Goal: Task Accomplishment & Management: Manage account settings

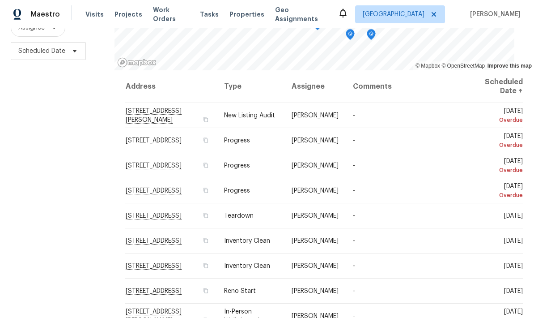
scroll to position [119, 0]
click at [0, 0] on span at bounding box center [0, 0] width 0 height 0
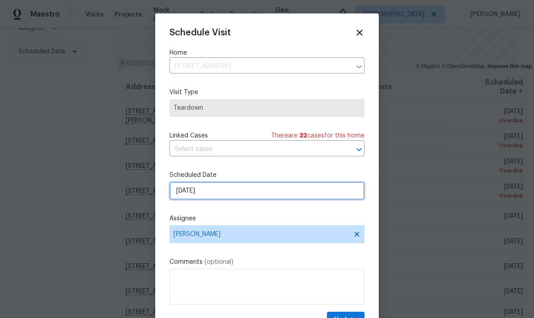
click at [254, 198] on input "[DATE]" at bounding box center [267, 191] width 195 height 18
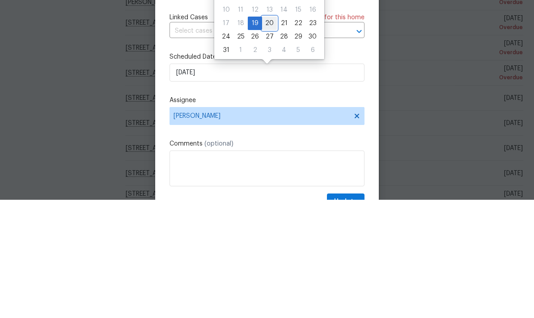
click at [265, 135] on div "20" at bounding box center [269, 141] width 15 height 13
type input "[DATE]"
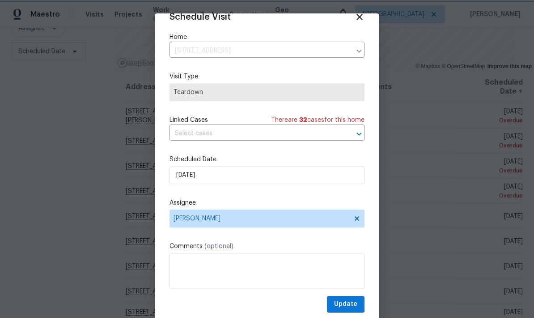
scroll to position [17, 0]
click at [350, 306] on span "Update" at bounding box center [345, 303] width 23 height 11
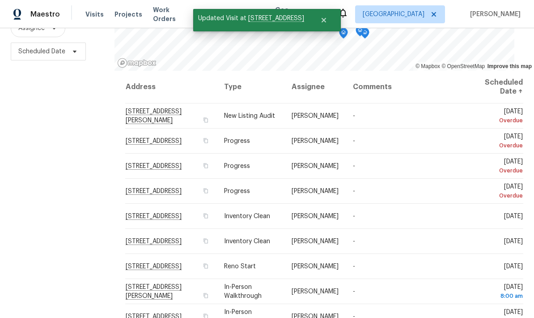
click at [0, 0] on span at bounding box center [0, 0] width 0 height 0
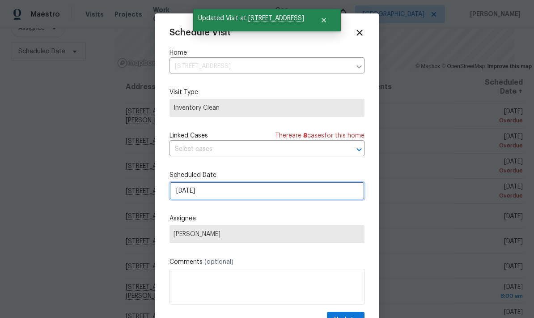
click at [247, 195] on input "[DATE]" at bounding box center [267, 191] width 195 height 18
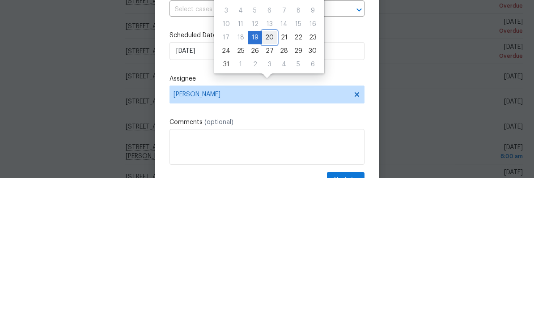
click at [271, 171] on div "20" at bounding box center [269, 177] width 15 height 13
type input "[DATE]"
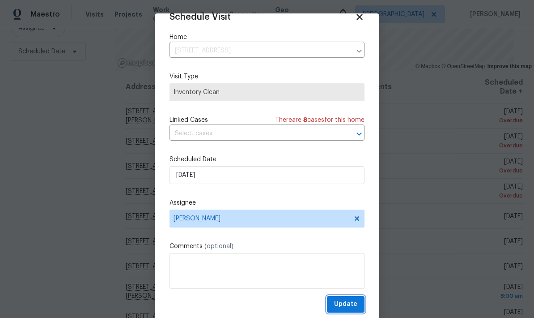
click at [349, 310] on button "Update" at bounding box center [346, 304] width 38 height 17
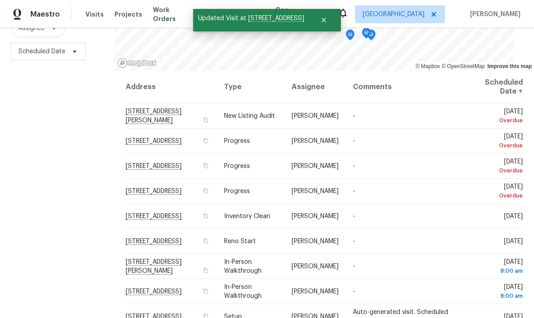
click at [0, 0] on span at bounding box center [0, 0] width 0 height 0
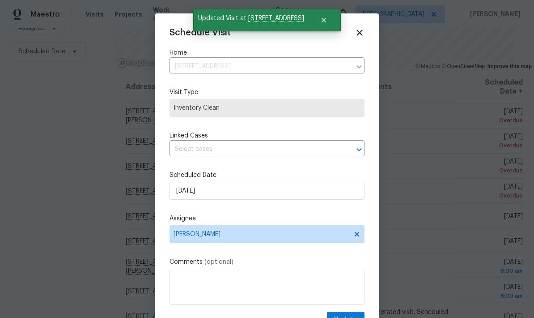
click at [256, 153] on input "text" at bounding box center [255, 149] width 170 height 14
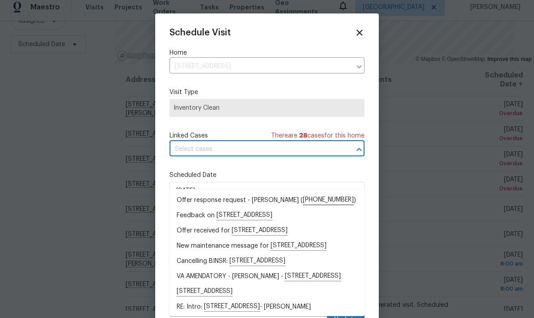
click at [315, 94] on label "Visit Type" at bounding box center [267, 92] width 195 height 9
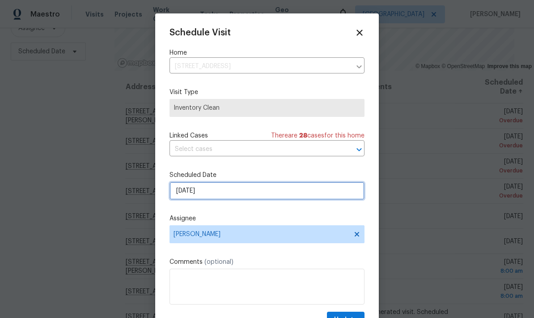
click at [256, 195] on input "[DATE]" at bounding box center [267, 191] width 195 height 18
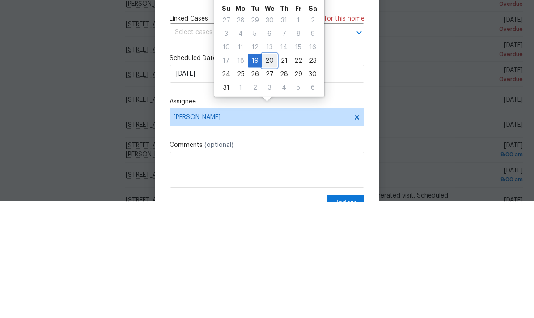
click at [266, 171] on div "20" at bounding box center [269, 177] width 15 height 13
type input "[DATE]"
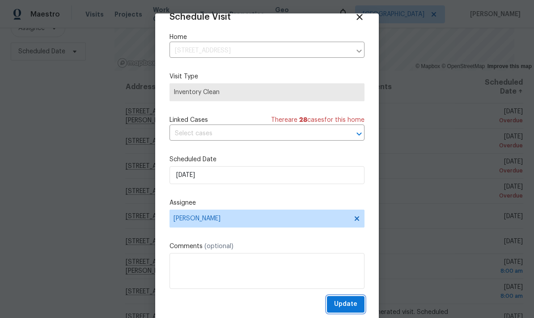
click at [349, 304] on span "Update" at bounding box center [345, 303] width 23 height 11
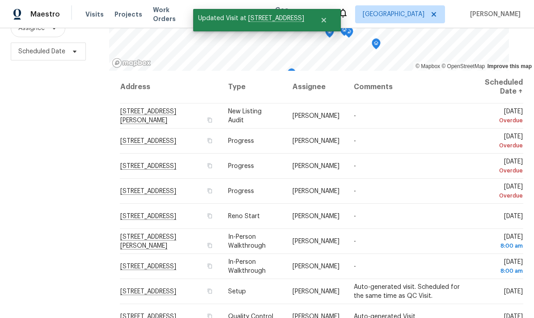
click at [497, 203] on td "[DATE]" at bounding box center [495, 215] width 55 height 25
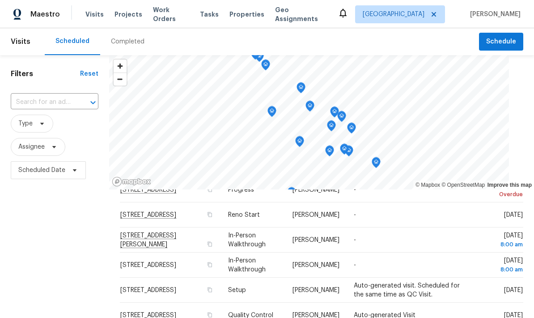
scroll to position [113, 0]
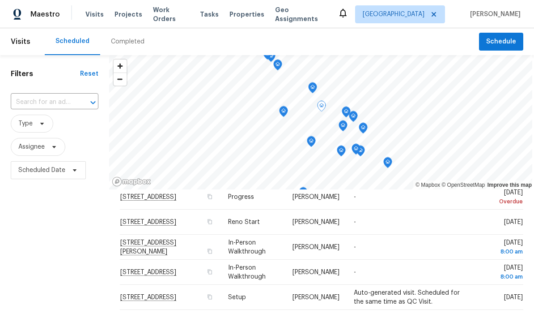
click at [0, 0] on icon at bounding box center [0, 0] width 0 height 0
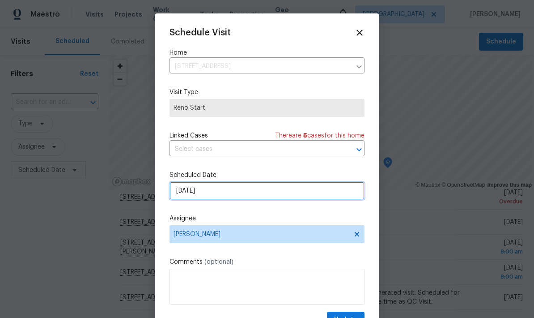
click at [312, 184] on input "[DATE]" at bounding box center [267, 191] width 195 height 18
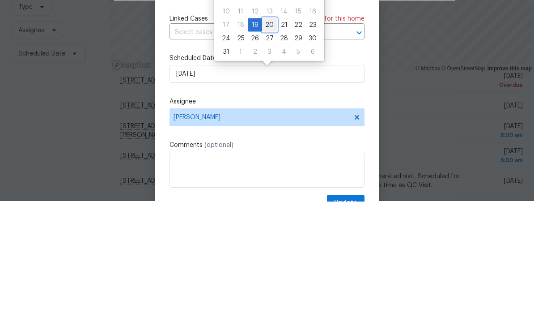
click at [265, 135] on div "20" at bounding box center [269, 141] width 15 height 13
type input "[DATE]"
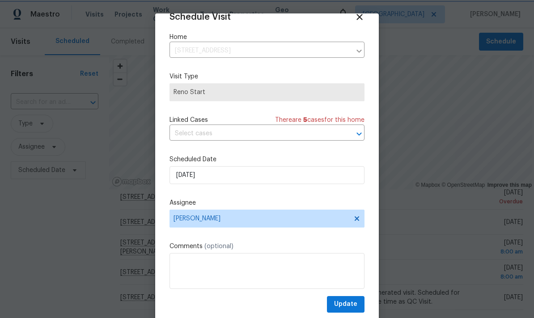
scroll to position [17, 0]
click at [352, 303] on span "Update" at bounding box center [345, 303] width 23 height 11
